Goal: Information Seeking & Learning: Learn about a topic

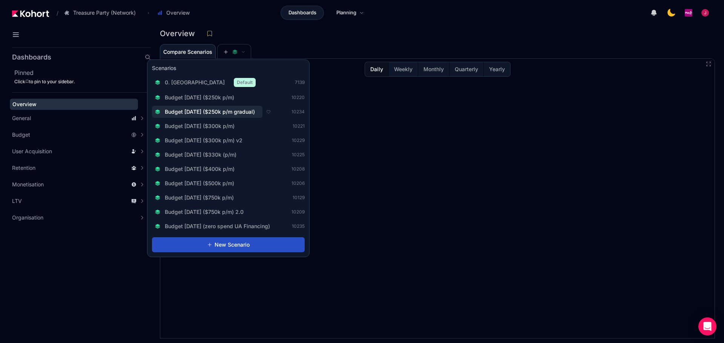
click at [222, 109] on span "Budget [DATE] ($250k p/m gradual)" at bounding box center [210, 112] width 90 height 8
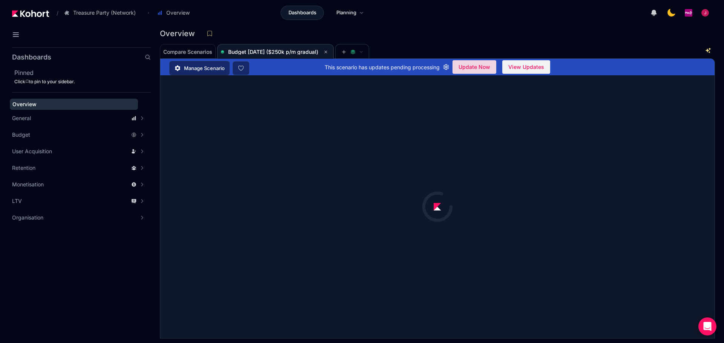
click at [472, 70] on span "Update Now" at bounding box center [474, 66] width 32 height 11
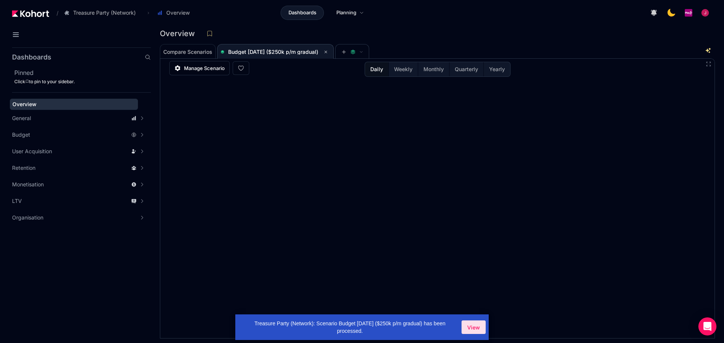
click at [472, 331] on span "View" at bounding box center [473, 328] width 13 height 8
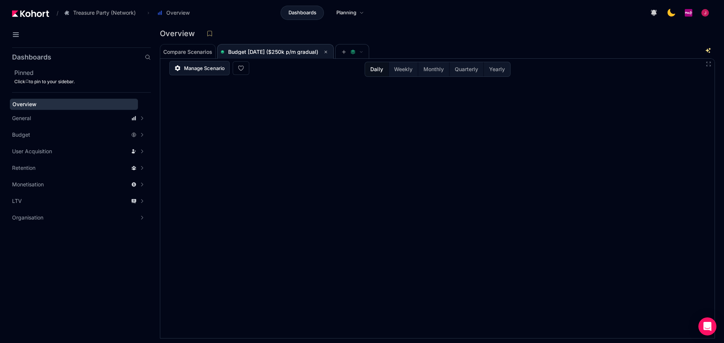
click at [196, 69] on span "Manage Scenario" at bounding box center [204, 68] width 41 height 8
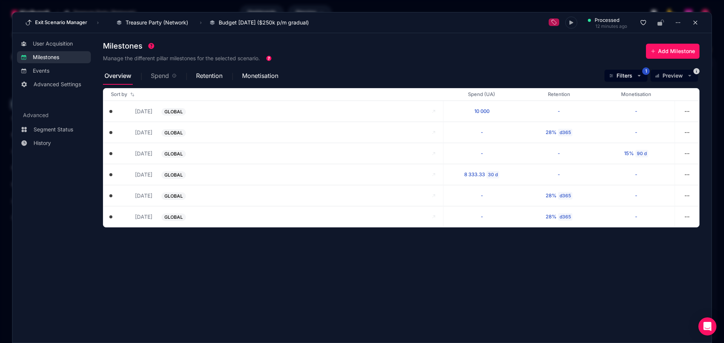
click at [162, 76] on span "Spend" at bounding box center [160, 76] width 18 height 6
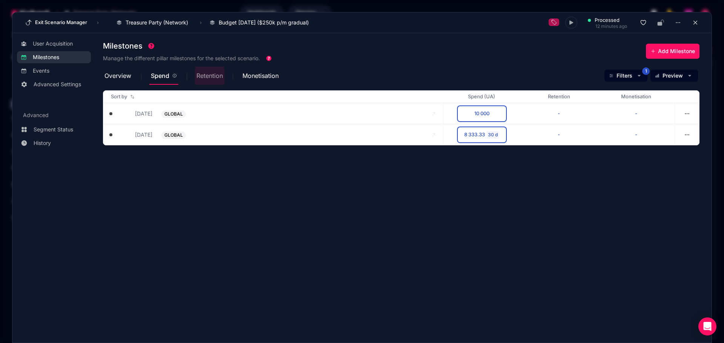
click at [207, 78] on span "Retention" at bounding box center [209, 76] width 26 height 6
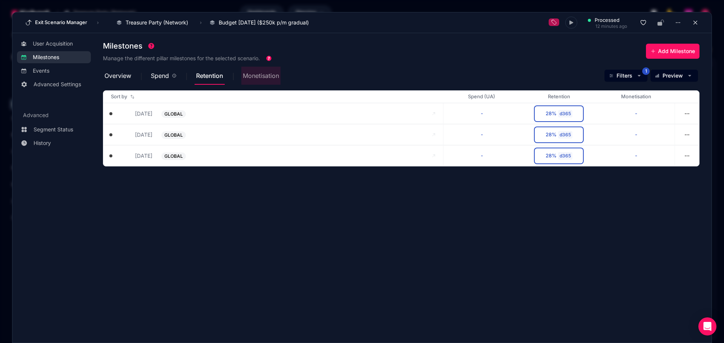
click at [259, 78] on span "Monetisation" at bounding box center [261, 76] width 36 height 6
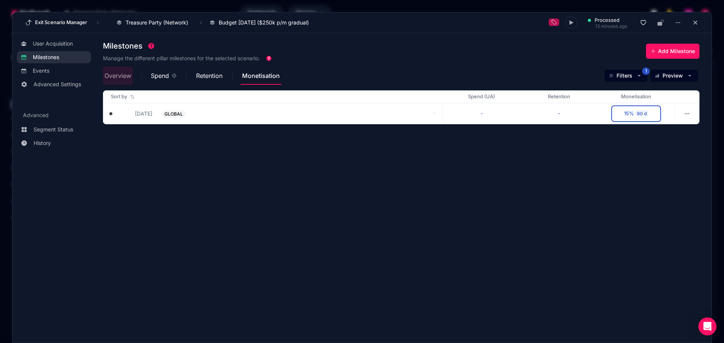
click at [116, 80] on span "Overview" at bounding box center [117, 76] width 27 height 18
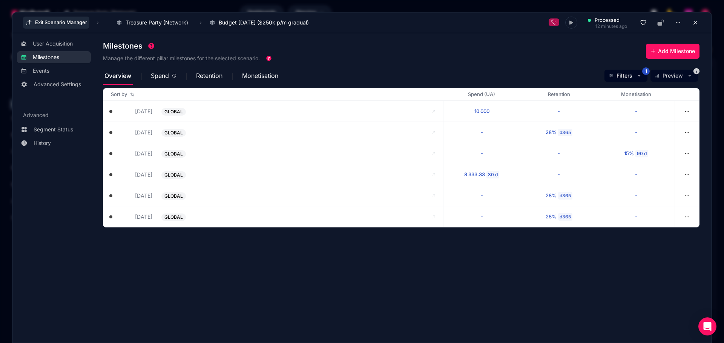
click at [32, 23] on button "Exit Scenario Manager" at bounding box center [56, 23] width 66 height 12
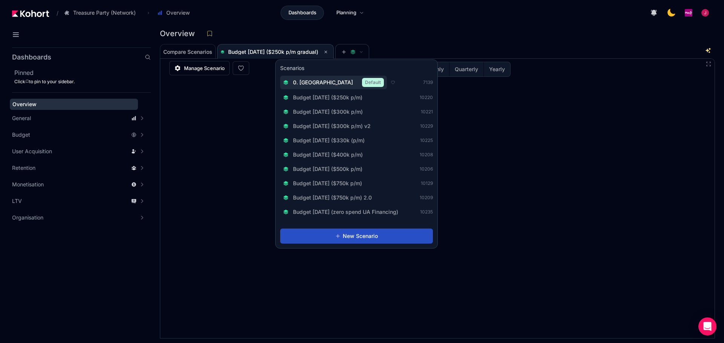
click at [315, 82] on span "0. [GEOGRAPHIC_DATA]" at bounding box center [323, 83] width 60 height 8
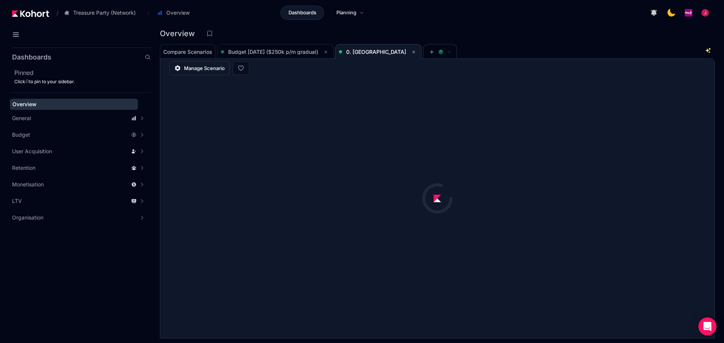
click at [191, 69] on span "Manage Scenario" at bounding box center [204, 68] width 41 height 8
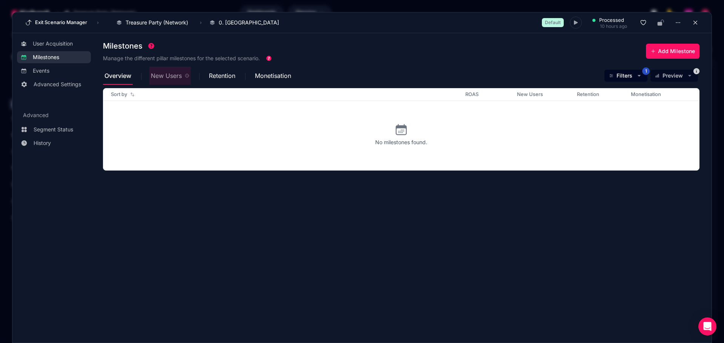
click at [165, 80] on span "New Users" at bounding box center [170, 76] width 38 height 18
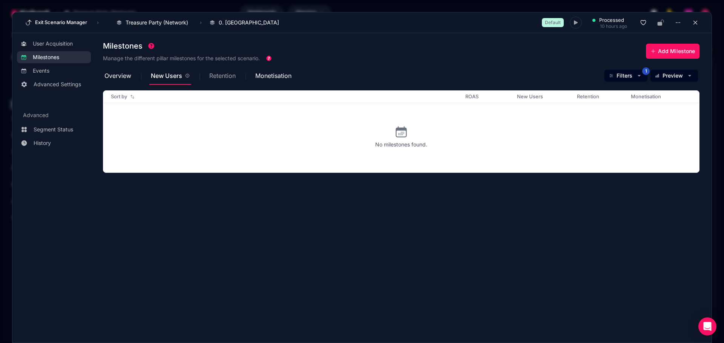
click at [224, 78] on span "Retention" at bounding box center [222, 76] width 26 height 6
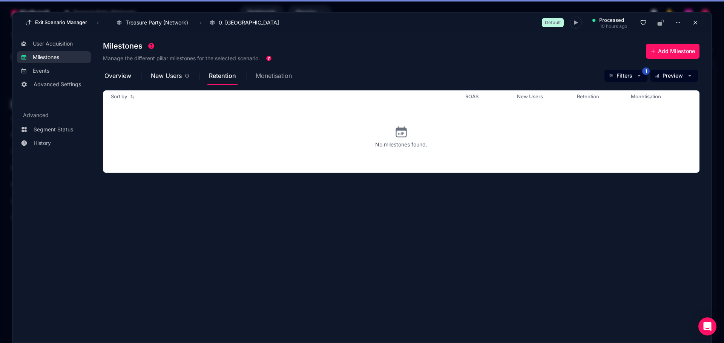
click at [289, 73] on span "Monetisation" at bounding box center [274, 76] width 36 height 6
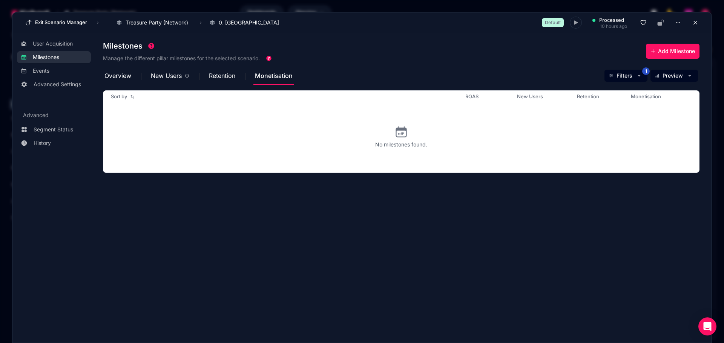
click at [470, 68] on div "Overview New Users Retention Monetisation Filters 1 Preview" at bounding box center [401, 76] width 596 height 18
click at [697, 25] on icon at bounding box center [695, 22] width 7 height 7
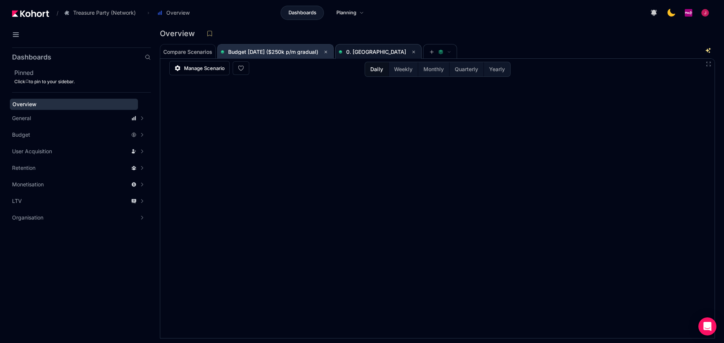
click at [283, 52] on span "Budget [DATE] ($250k p/m gradual)" at bounding box center [273, 52] width 90 height 6
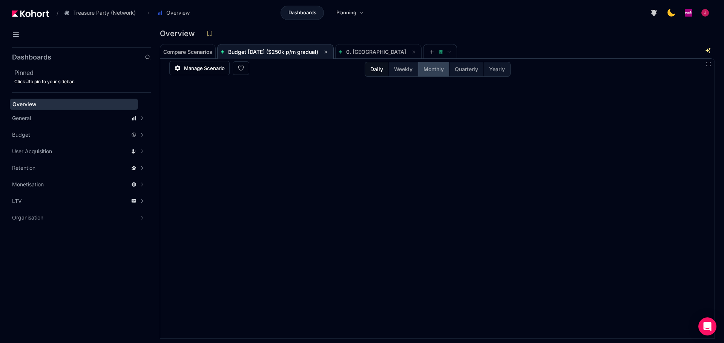
click at [440, 70] on span "Monthly" at bounding box center [433, 70] width 20 height 8
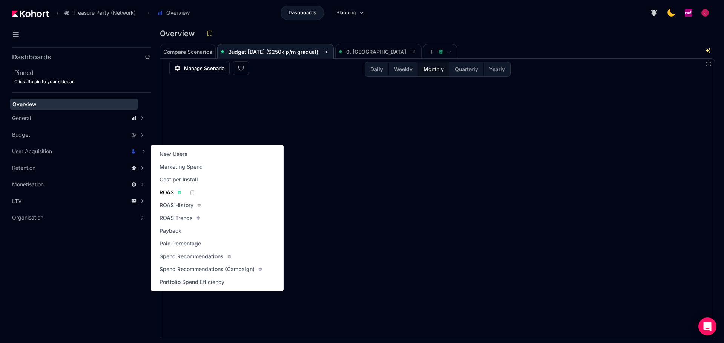
click at [168, 192] on span "ROAS" at bounding box center [166, 193] width 14 height 8
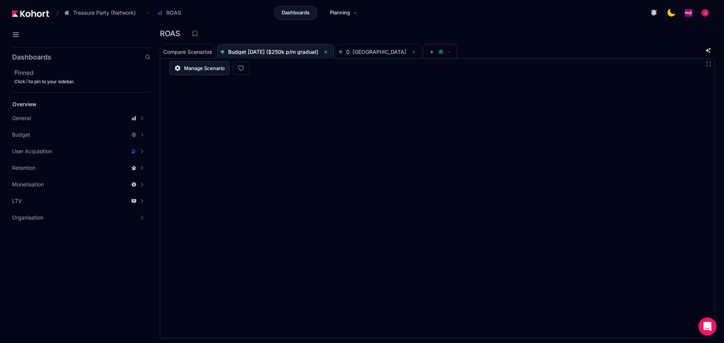
click at [190, 70] on span "Manage Scenario" at bounding box center [204, 68] width 41 height 8
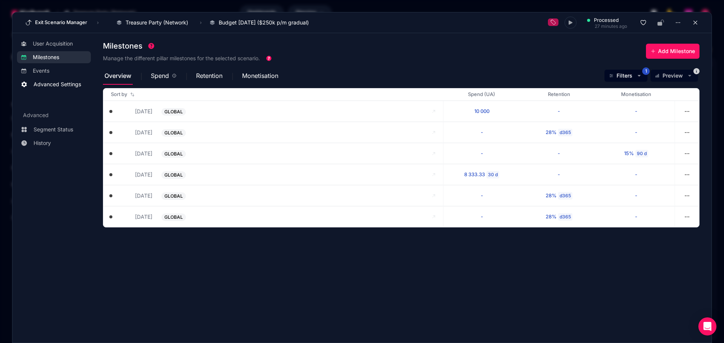
click at [59, 86] on span "Advanced Settings" at bounding box center [57, 85] width 47 height 8
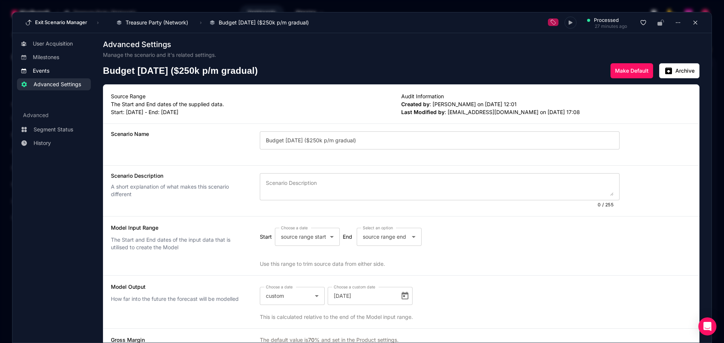
click at [49, 70] on span "Events" at bounding box center [41, 71] width 17 height 8
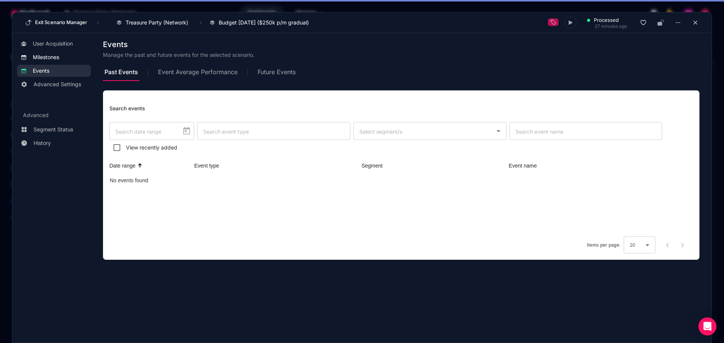
click at [52, 56] on span "Milestones" at bounding box center [46, 58] width 26 height 8
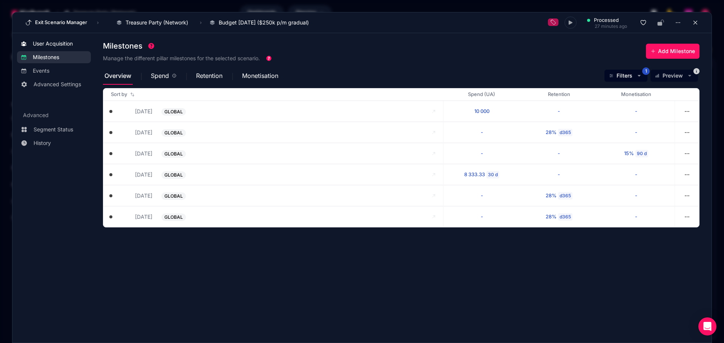
click at [59, 47] on span "User Acquisition" at bounding box center [53, 44] width 40 height 8
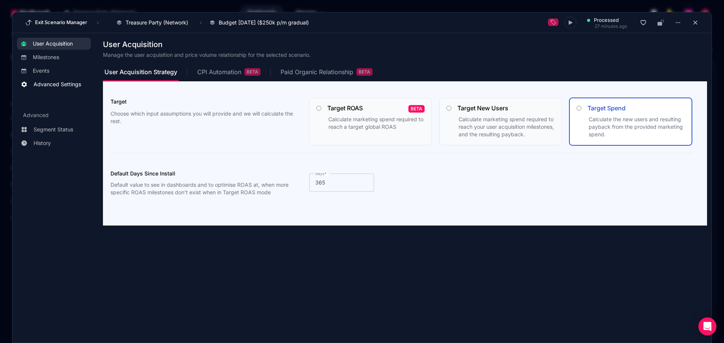
click at [59, 80] on link "Advanced Settings" at bounding box center [54, 84] width 74 height 12
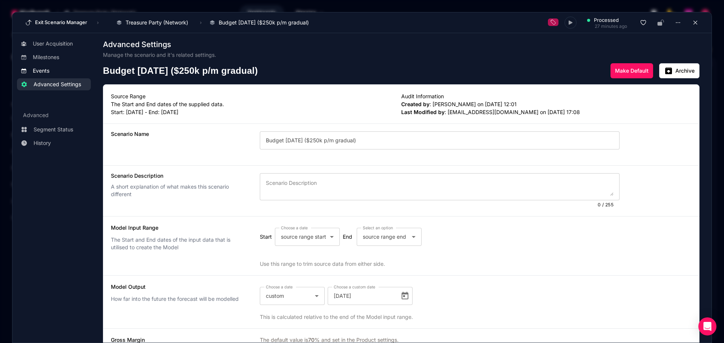
click at [37, 72] on span "Events" at bounding box center [41, 71] width 17 height 8
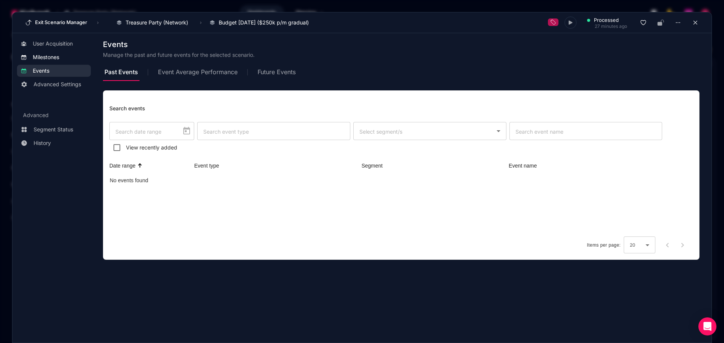
click at [41, 56] on span "Milestones" at bounding box center [46, 58] width 26 height 8
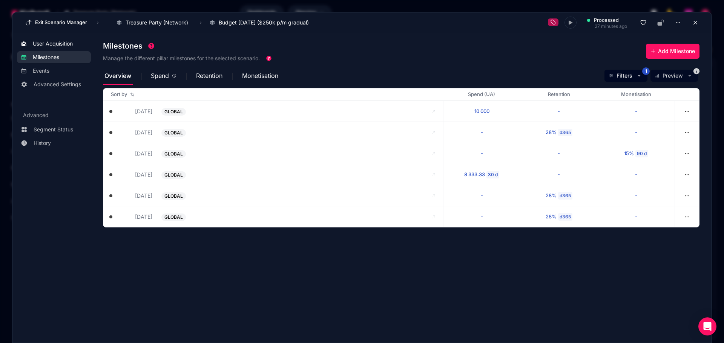
click at [58, 45] on span "User Acquisition" at bounding box center [53, 44] width 40 height 8
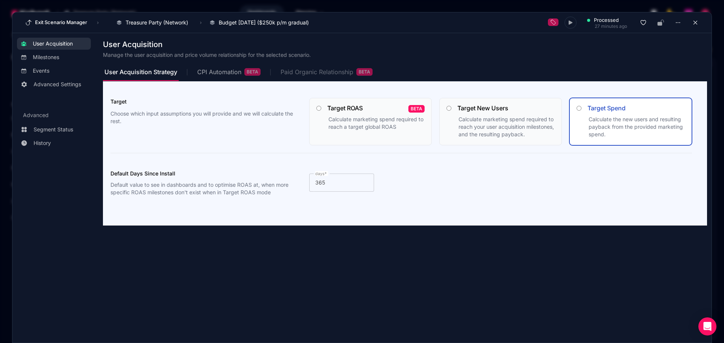
click at [319, 71] on div "Paid Organic Relationship BETA" at bounding box center [326, 72] width 92 height 8
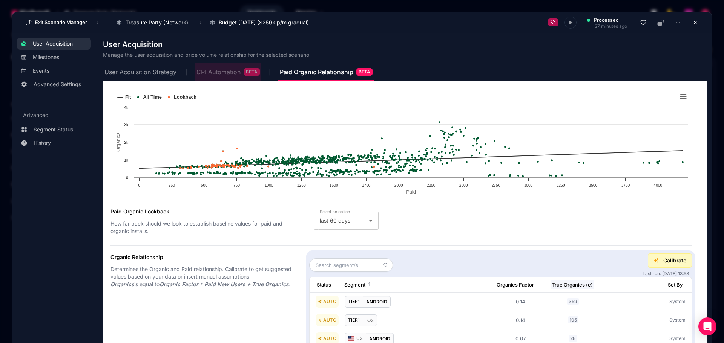
click at [213, 70] on div "CPI Automation BETA" at bounding box center [227, 72] width 63 height 8
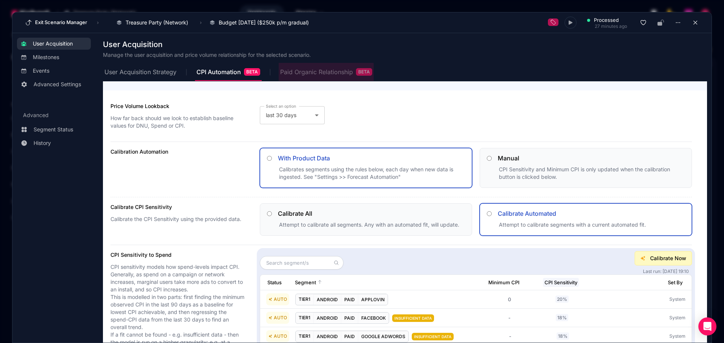
click at [308, 76] on span "Paid Organic Relationship BETA" at bounding box center [326, 72] width 92 height 18
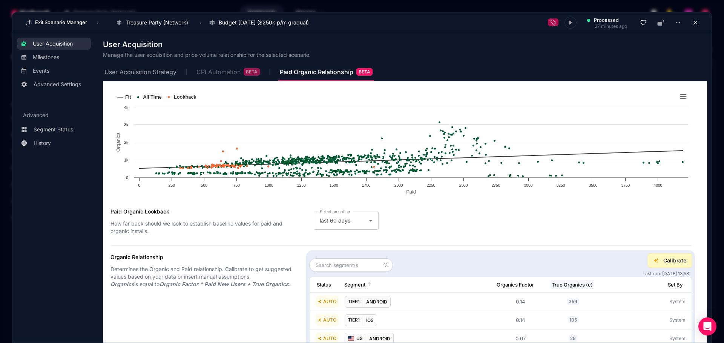
click at [219, 72] on div "CPI Automation BETA" at bounding box center [227, 72] width 63 height 8
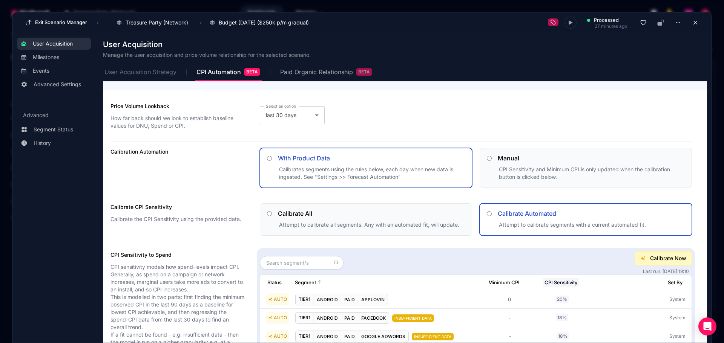
click at [148, 76] on span "User Acquisition Strategy" at bounding box center [140, 72] width 72 height 18
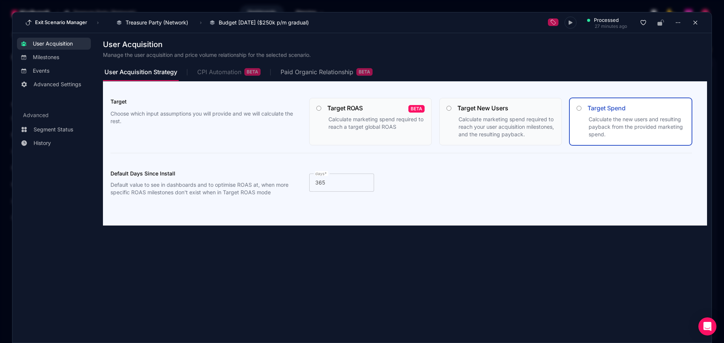
click at [227, 74] on div "CPI Automation BETA" at bounding box center [228, 72] width 63 height 8
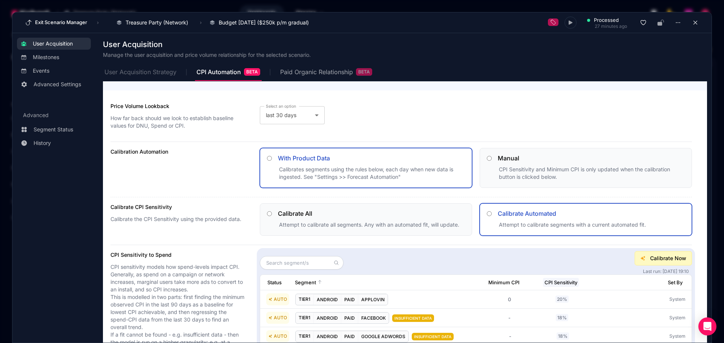
click at [140, 75] on span "User Acquisition Strategy" at bounding box center [140, 72] width 72 height 6
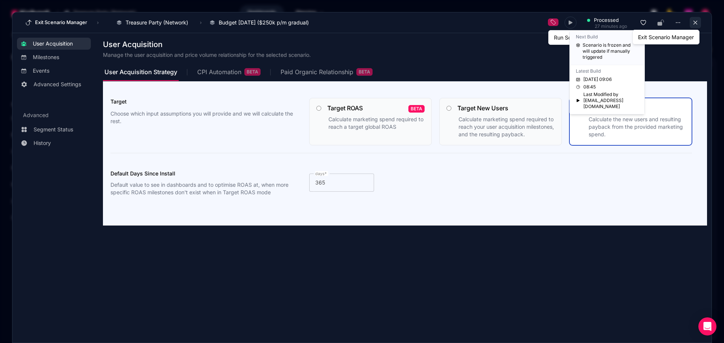
click at [692, 25] on icon at bounding box center [695, 22] width 7 height 7
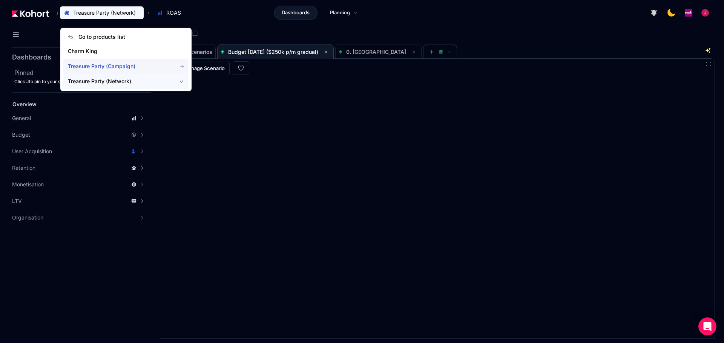
click at [111, 66] on span "Treasure Party (Campaign)" at bounding box center [117, 67] width 99 height 8
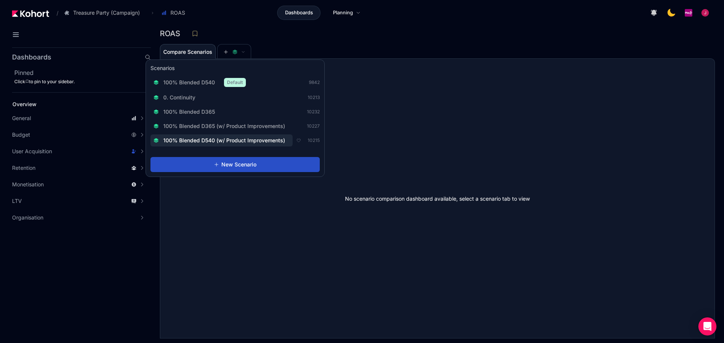
click at [231, 137] on span "100% Blended D540 (w/ Product Improvements)" at bounding box center [224, 141] width 122 height 8
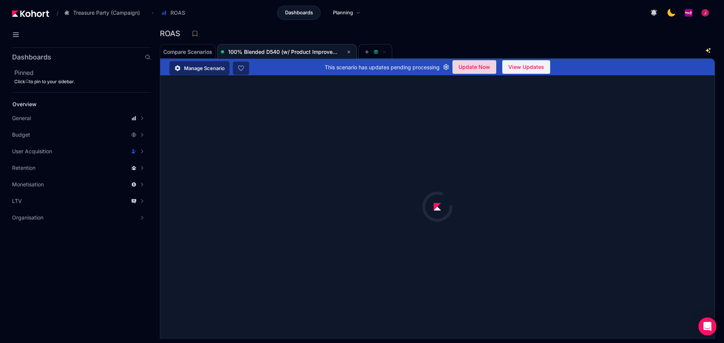
click at [472, 69] on span "Update Now" at bounding box center [474, 66] width 32 height 11
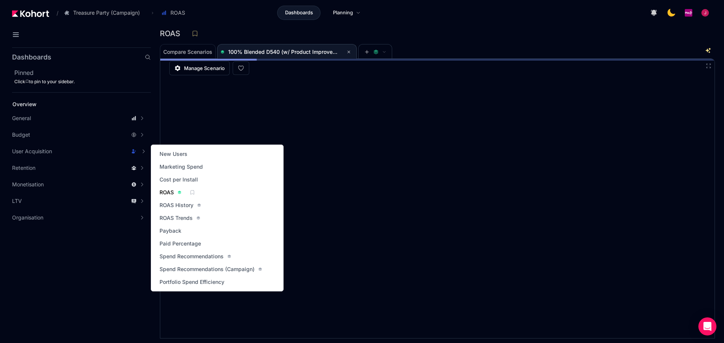
click at [171, 192] on span "ROAS" at bounding box center [166, 193] width 14 height 8
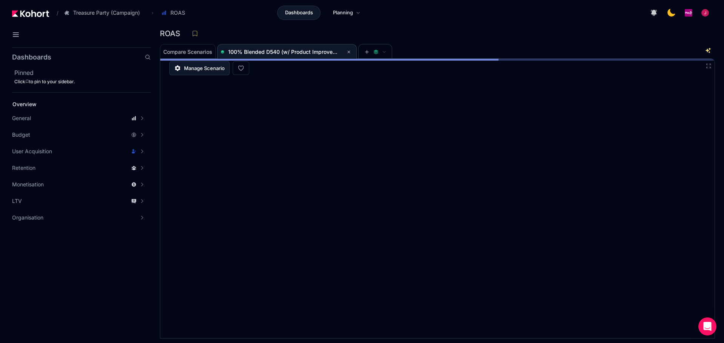
click at [198, 66] on span "Manage Scenario" at bounding box center [204, 68] width 41 height 8
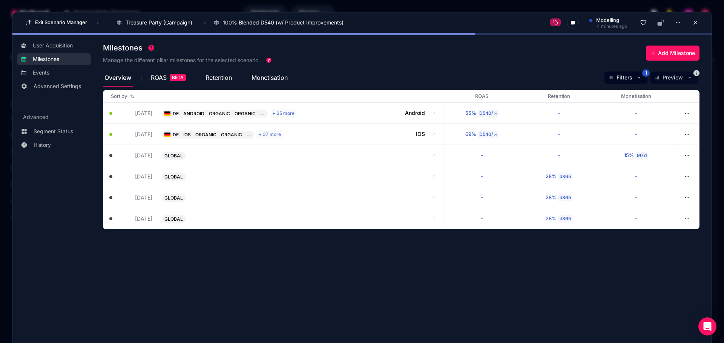
click at [683, 22] on div "modelling 4 minutes ago" at bounding box center [625, 23] width 151 height 12
click at [684, 22] on div "modelling 4 minutes ago" at bounding box center [625, 23] width 151 height 12
click at [692, 23] on button at bounding box center [694, 22] width 11 height 11
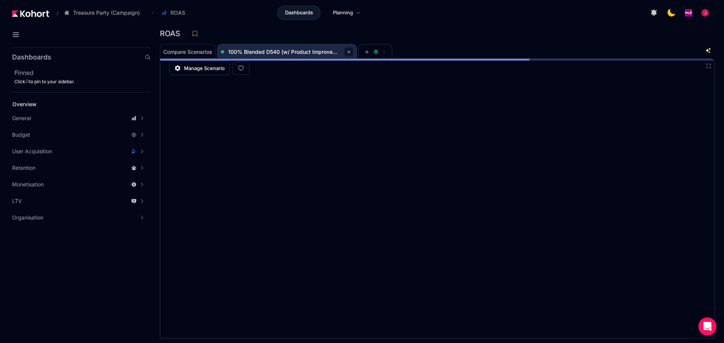
click at [349, 51] on icon at bounding box center [348, 51] width 3 height 3
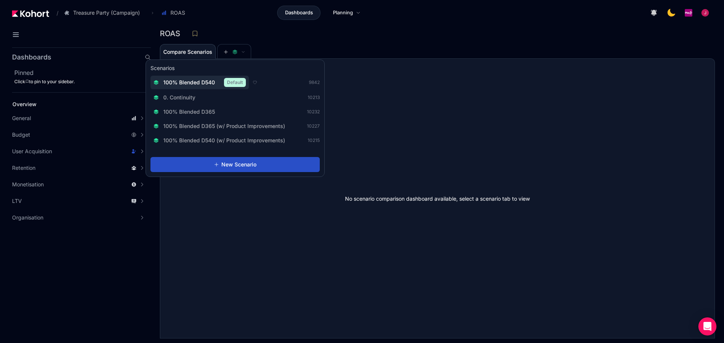
click at [206, 86] on div "100% Blended D540 Default" at bounding box center [199, 82] width 92 height 9
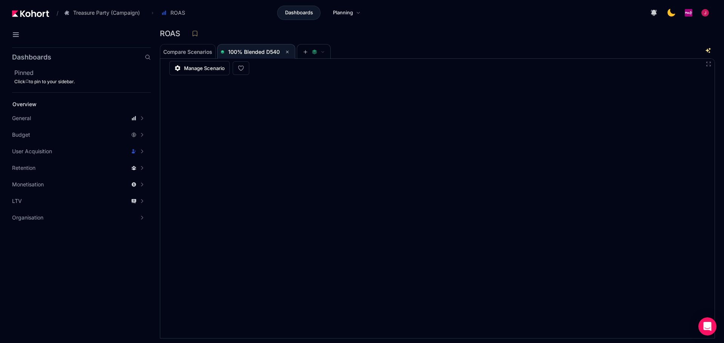
click at [378, 26] on header "/ Treasure Party (Campaign) Go to products list Charm King Treasure Party (Camp…" at bounding box center [362, 14] width 724 height 28
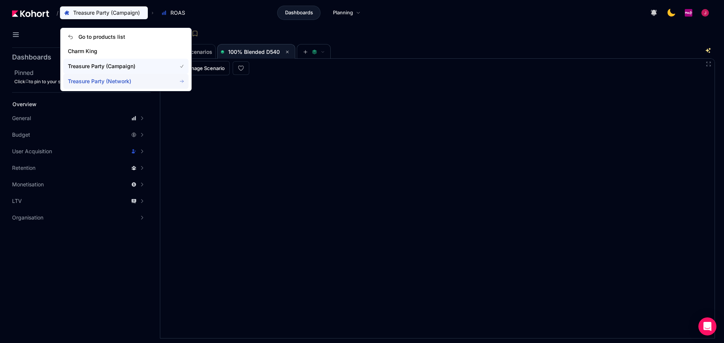
click at [106, 77] on span "Treasure Party (Network)" at bounding box center [125, 81] width 125 height 15
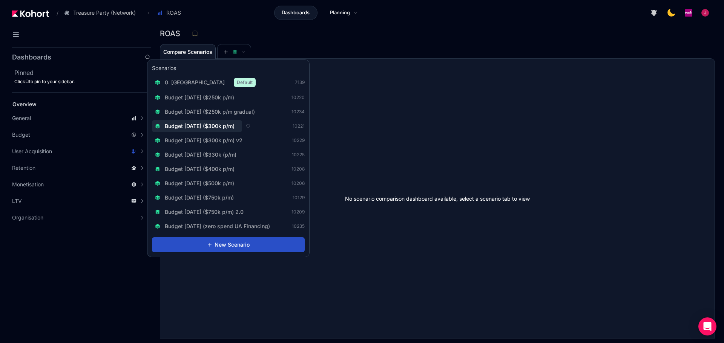
click at [230, 112] on span "Budget [DATE] ($250k p/m gradual)" at bounding box center [210, 112] width 90 height 8
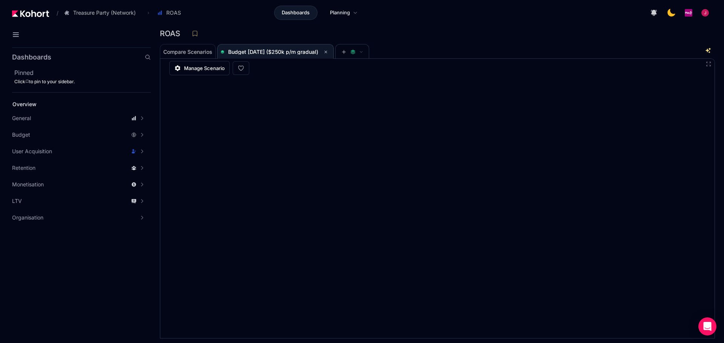
click at [87, 274] on aside "Dashboards Pinned Click to pin to your sidebar. Overview General Scenario Histo…" at bounding box center [75, 193] width 151 height 299
click at [328, 52] on icon at bounding box center [325, 52] width 5 height 5
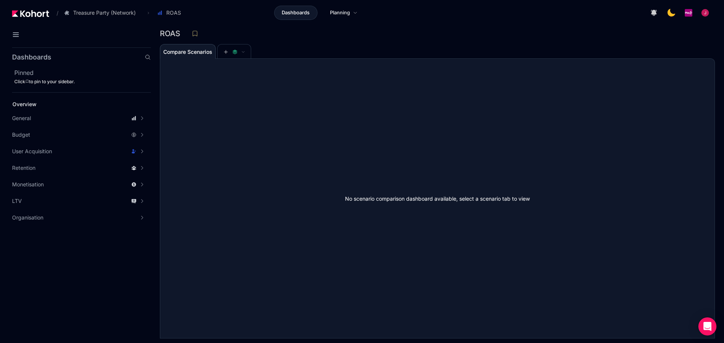
click at [326, 109] on div "No scenario comparison dashboard available, select a scenario tab to view" at bounding box center [437, 199] width 554 height 280
